Goal: Obtain resource: Download file/media

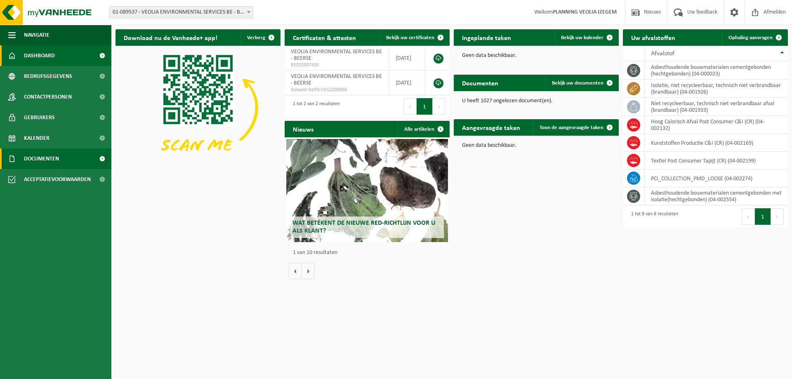
click at [38, 160] on span "Documenten" at bounding box center [41, 159] width 35 height 21
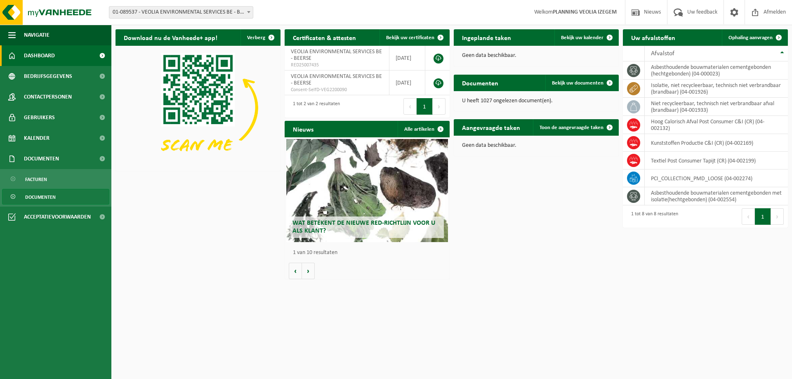
click at [45, 194] on span "Documenten" at bounding box center [40, 197] width 31 height 16
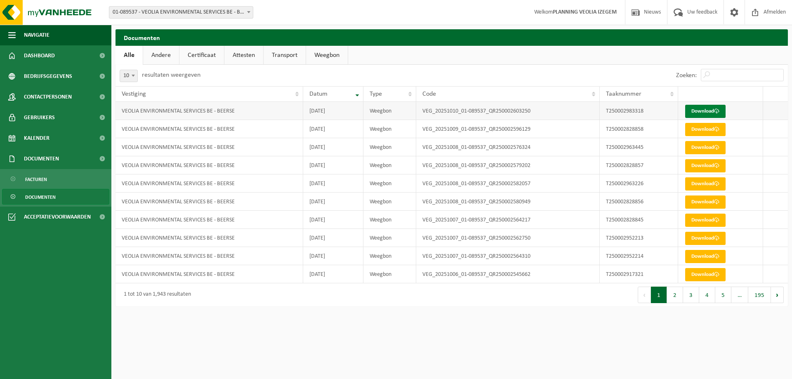
click at [699, 111] on link "Download" at bounding box center [705, 111] width 40 height 13
